Goal: Information Seeking & Learning: Compare options

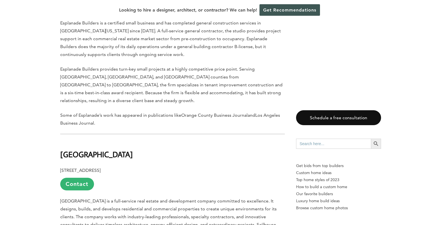
scroll to position [1153, 0]
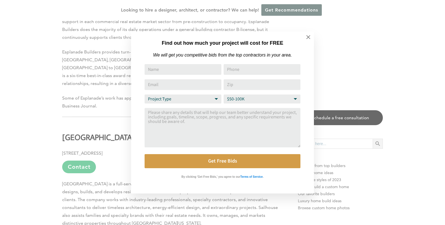
drag, startPoint x: 78, startPoint y: 119, endPoint x: 28, endPoint y: 106, distance: 51.0
click at [19, 109] on div "Find out how much your project will cost for FREE We will get you competitive b…" at bounding box center [222, 112] width 445 height 225
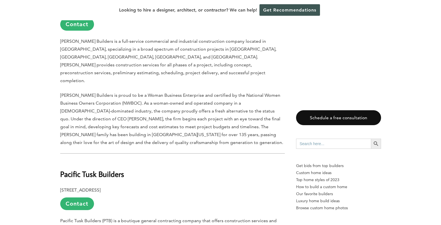
scroll to position [478, 0]
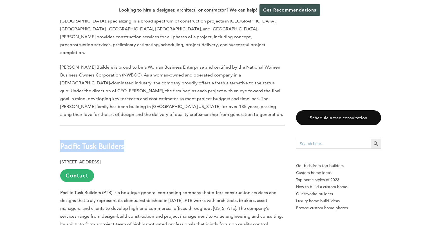
drag, startPoint x: 123, startPoint y: 130, endPoint x: 56, endPoint y: 132, distance: 67.5
copy b "Pacific Tusk Builders"
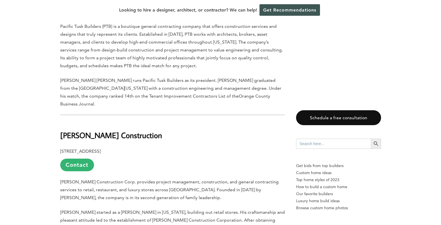
scroll to position [647, 0]
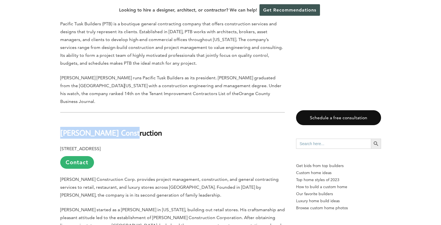
drag, startPoint x: 125, startPoint y: 110, endPoint x: 60, endPoint y: 107, distance: 64.7
click at [60, 119] on h2 "[PERSON_NAME] Construction" at bounding box center [172, 128] width 224 height 19
copy b "[PERSON_NAME] Construction"
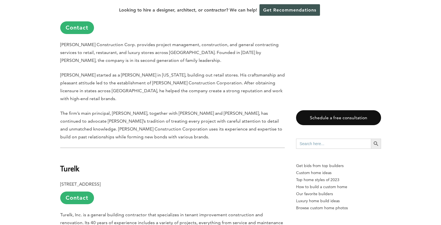
scroll to position [844, 0]
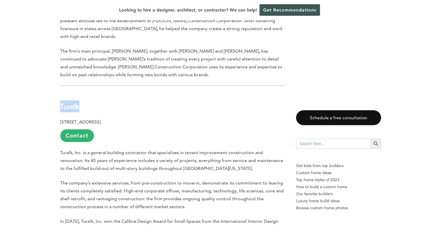
drag, startPoint x: 86, startPoint y: 76, endPoint x: 58, endPoint y: 77, distance: 27.6
copy b "Turelk"
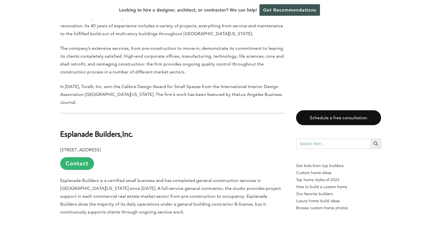
scroll to position [984, 0]
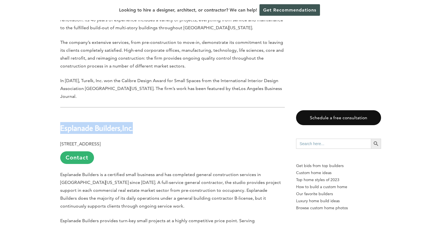
drag, startPoint x: 140, startPoint y: 90, endPoint x: 59, endPoint y: 90, distance: 81.0
copy h2 "Esplanade Builders, Inc."
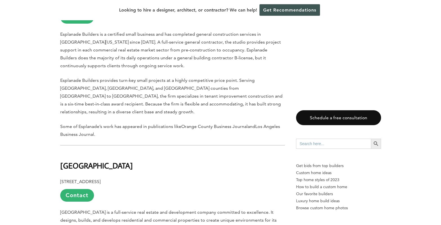
scroll to position [1125, 0]
drag, startPoint x: 95, startPoint y: 118, endPoint x: 55, endPoint y: 118, distance: 39.9
click at [55, 118] on div "Last updated on [DATE] 03:39 pm [GEOGRAPHIC_DATA], [US_STATE], is a coastal cit…" at bounding box center [220, 197] width 339 height 1990
copy b "[GEOGRAPHIC_DATA]"
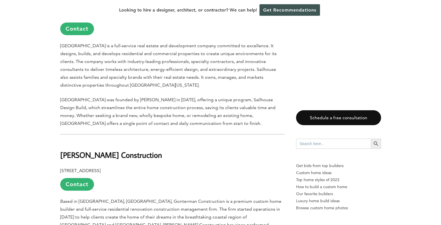
scroll to position [1294, 0]
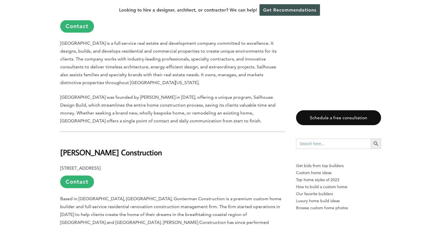
click at [143, 139] on h2 "[PERSON_NAME] Construction" at bounding box center [172, 148] width 224 height 19
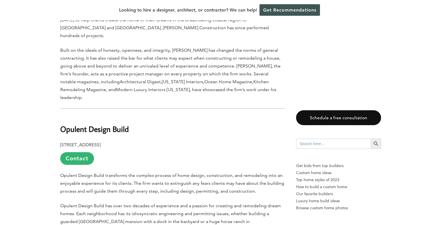
scroll to position [1490, 0]
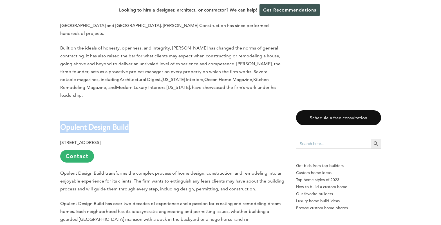
drag, startPoint x: 132, startPoint y: 64, endPoint x: 59, endPoint y: 64, distance: 72.8
copy b "Opulent Design Build"
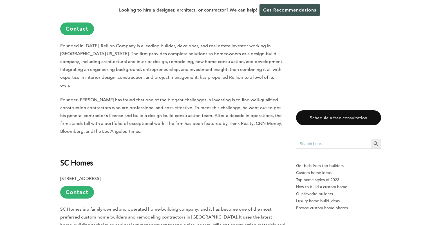
scroll to position [1772, 0]
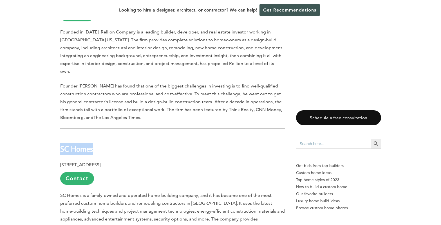
drag, startPoint x: 96, startPoint y: 79, endPoint x: 62, endPoint y: 79, distance: 34.3
click at [62, 135] on h2 "SC Homes" at bounding box center [172, 144] width 224 height 19
copy b "SC Homes"
click at [100, 135] on h2 "SC Homes" at bounding box center [172, 144] width 224 height 19
drag, startPoint x: 104, startPoint y: 73, endPoint x: 46, endPoint y: 78, distance: 57.5
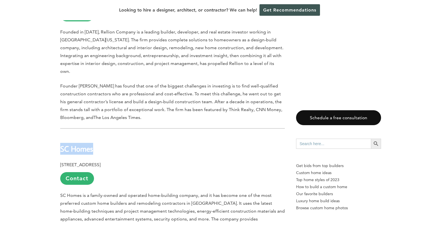
copy b "SC Homes"
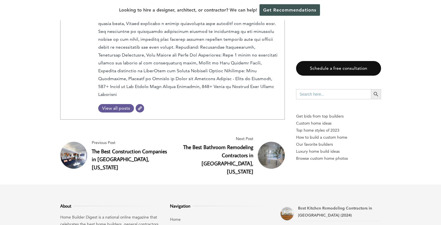
scroll to position [2130, 0]
